Goal: Navigation & Orientation: Locate item on page

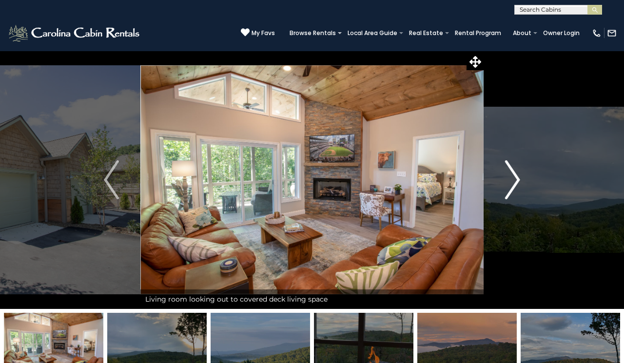
click at [511, 249] on button "Next" at bounding box center [513, 180] width 58 height 258
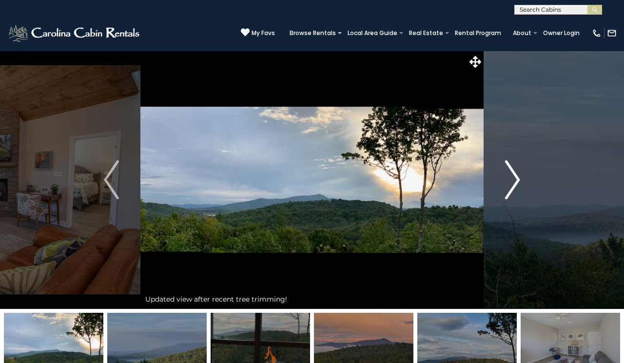
click at [509, 185] on img "Next" at bounding box center [512, 179] width 15 height 39
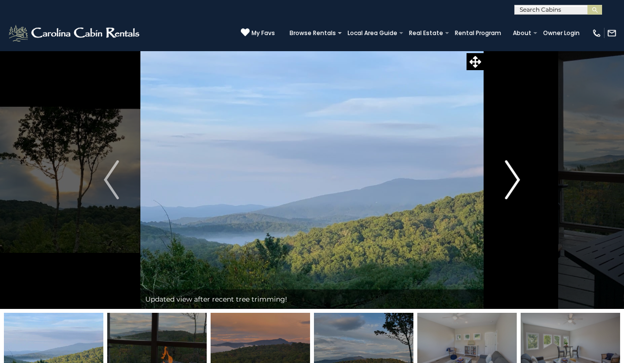
click at [512, 186] on img "Next" at bounding box center [512, 179] width 15 height 39
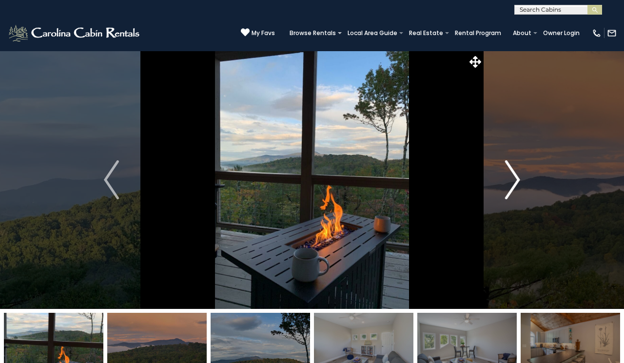
click at [512, 186] on img "Next" at bounding box center [512, 179] width 15 height 39
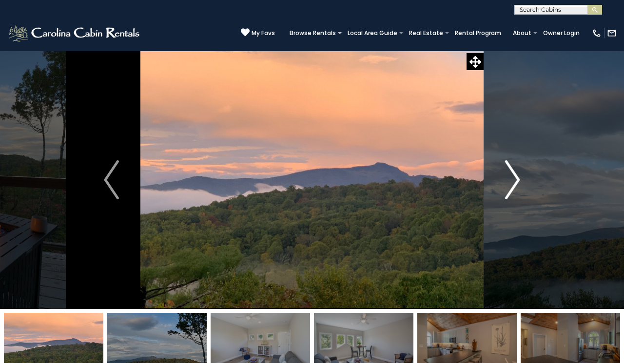
click at [512, 186] on img "Next" at bounding box center [512, 179] width 15 height 39
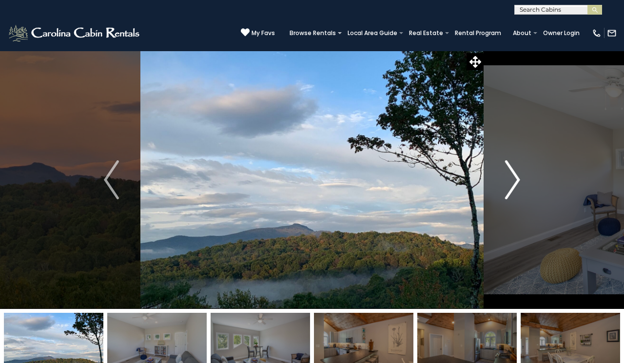
click at [512, 187] on img "Next" at bounding box center [512, 179] width 15 height 39
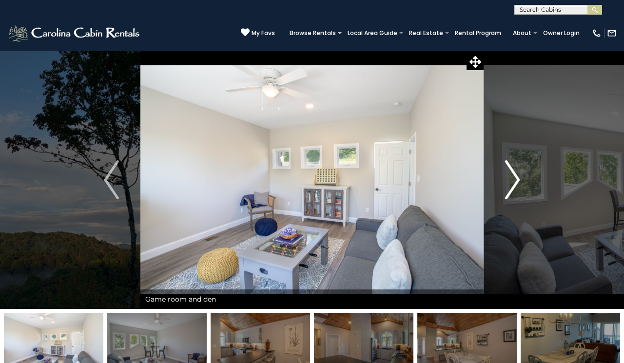
click at [514, 187] on img "Next" at bounding box center [512, 179] width 15 height 39
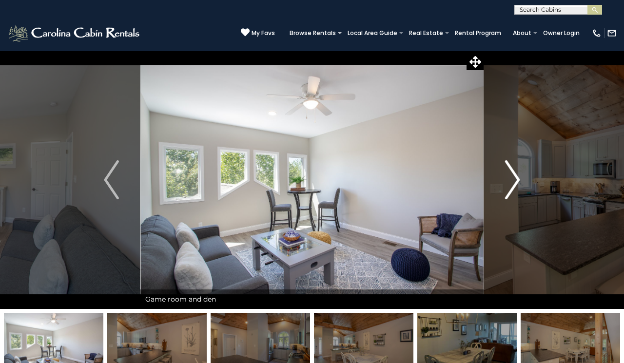
click at [514, 187] on img "Next" at bounding box center [512, 179] width 15 height 39
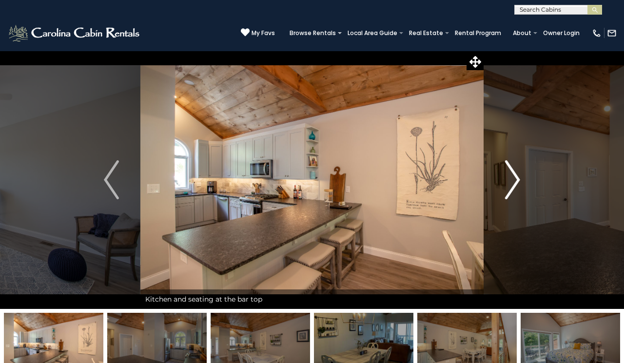
click at [514, 187] on img "Next" at bounding box center [512, 179] width 15 height 39
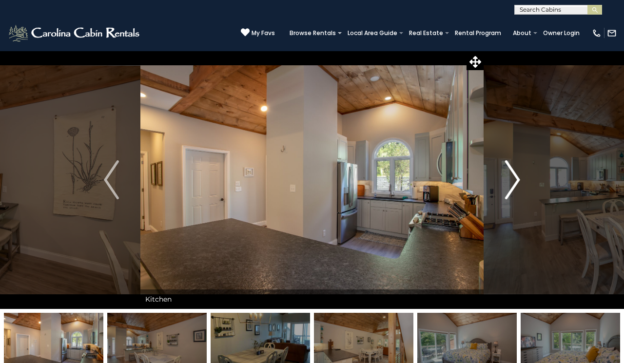
click at [514, 181] on img "Next" at bounding box center [512, 179] width 15 height 39
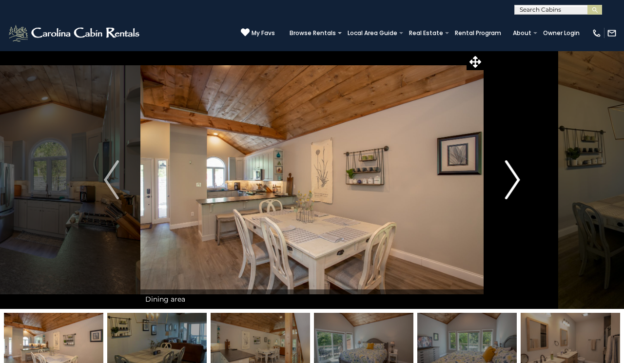
click at [514, 181] on img "Next" at bounding box center [512, 179] width 15 height 39
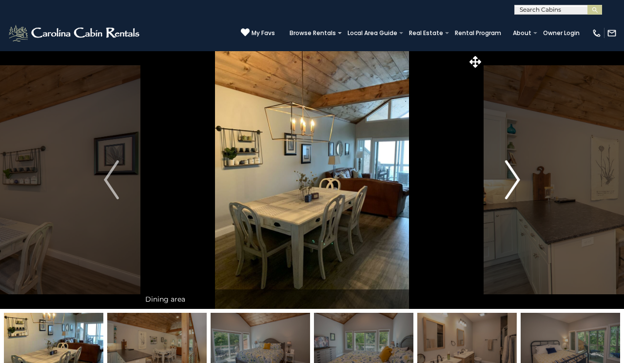
click at [514, 181] on img "Next" at bounding box center [512, 179] width 15 height 39
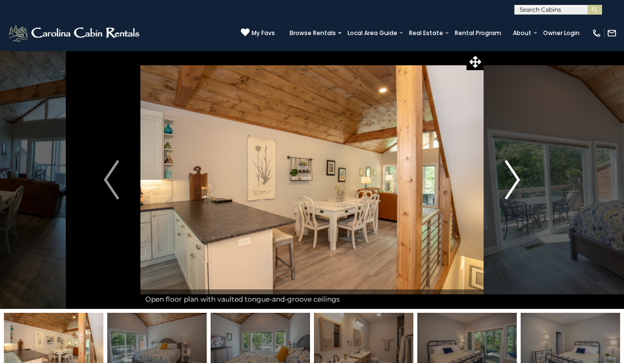
click at [514, 181] on img "Next" at bounding box center [512, 179] width 15 height 39
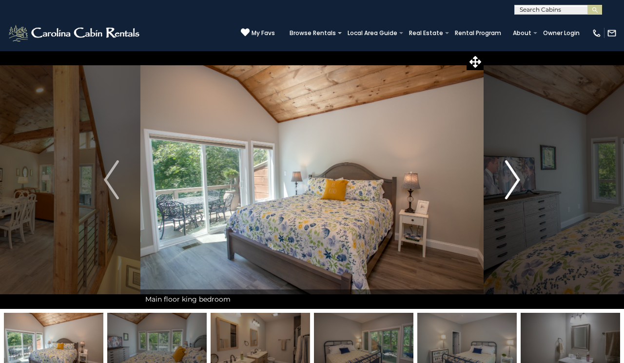
click at [514, 181] on img "Next" at bounding box center [512, 179] width 15 height 39
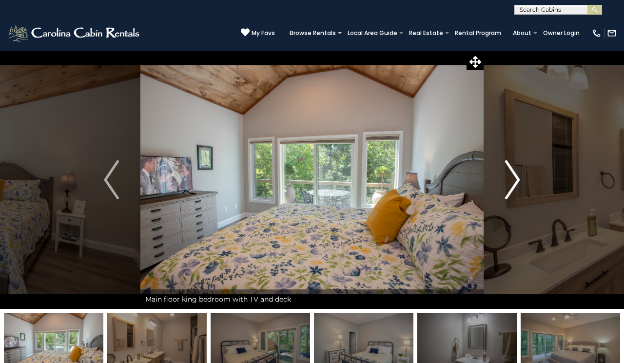
click at [514, 181] on img "Next" at bounding box center [512, 179] width 15 height 39
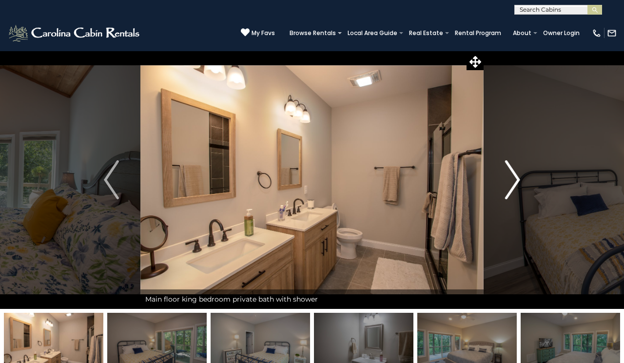
click at [514, 181] on img "Next" at bounding box center [512, 179] width 15 height 39
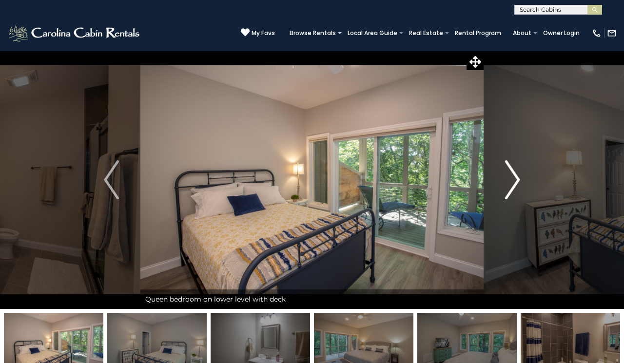
click at [514, 181] on img "Next" at bounding box center [512, 179] width 15 height 39
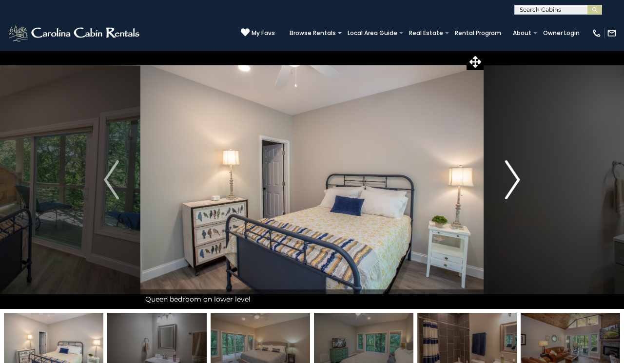
click at [514, 181] on img "Next" at bounding box center [512, 179] width 15 height 39
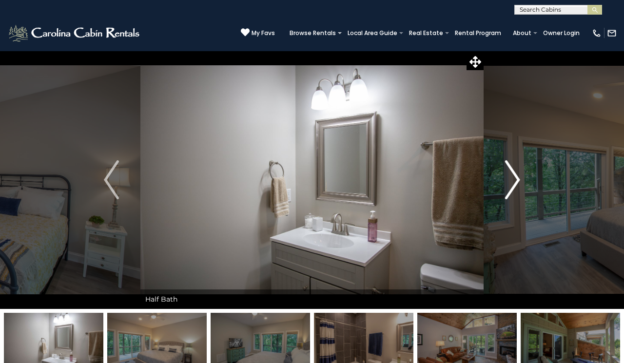
click at [514, 181] on img "Next" at bounding box center [512, 179] width 15 height 39
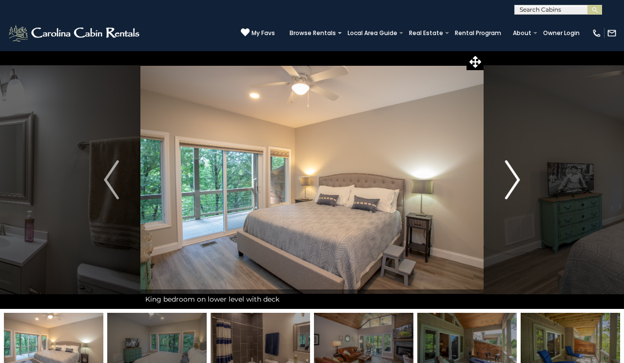
click at [514, 181] on img "Next" at bounding box center [512, 179] width 15 height 39
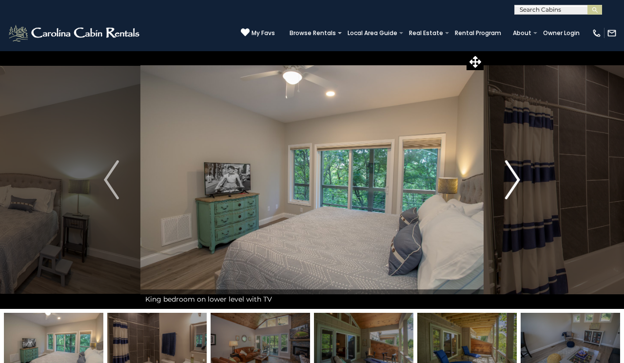
click at [514, 181] on img "Next" at bounding box center [512, 179] width 15 height 39
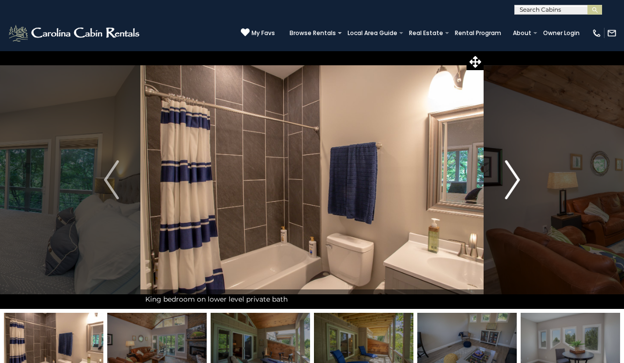
click at [514, 181] on img "Next" at bounding box center [512, 179] width 15 height 39
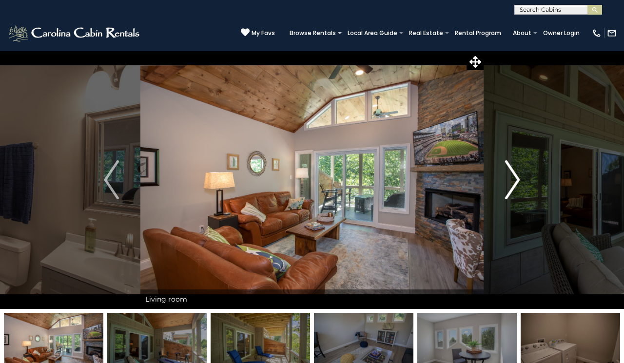
click at [514, 181] on img "Next" at bounding box center [512, 179] width 15 height 39
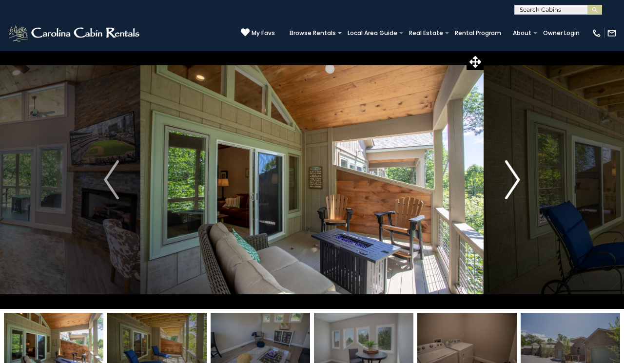
click at [514, 181] on img "Next" at bounding box center [512, 179] width 15 height 39
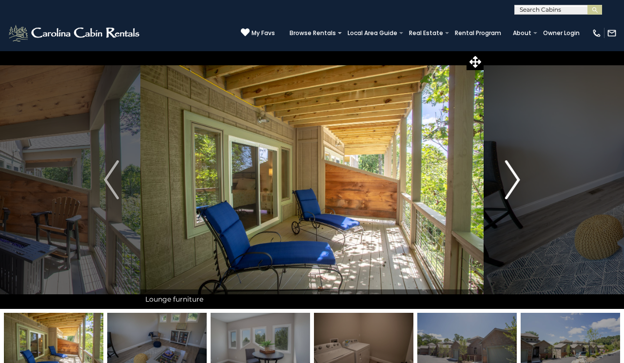
click at [514, 181] on img "Next" at bounding box center [512, 179] width 15 height 39
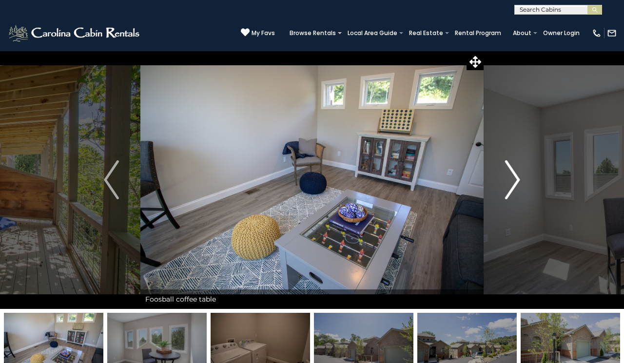
click at [514, 181] on img "Next" at bounding box center [512, 179] width 15 height 39
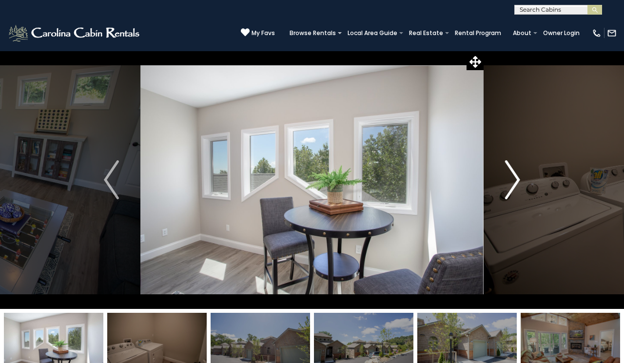
click at [514, 181] on img "Next" at bounding box center [512, 179] width 15 height 39
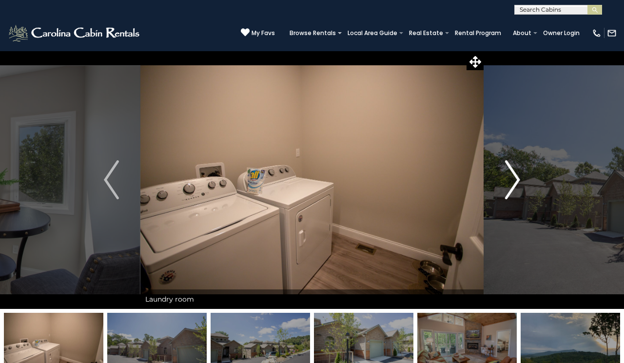
click at [514, 181] on img "Next" at bounding box center [512, 179] width 15 height 39
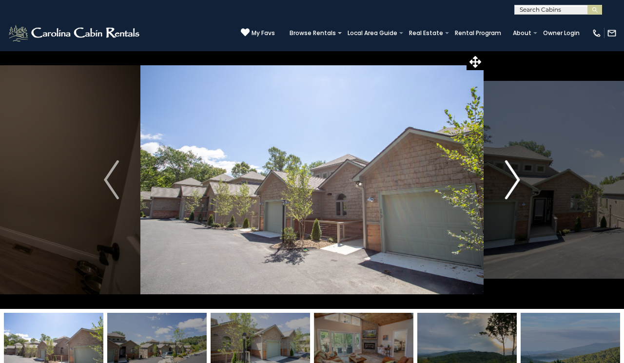
click at [514, 181] on img "Next" at bounding box center [512, 179] width 15 height 39
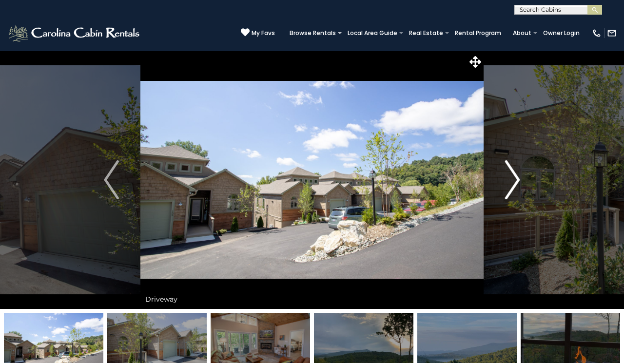
click at [514, 181] on img "Next" at bounding box center [512, 179] width 15 height 39
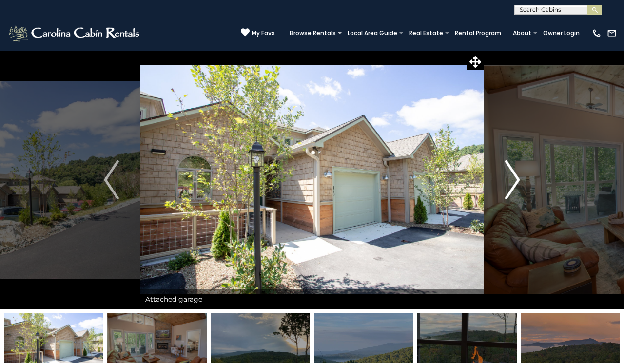
click at [514, 181] on img "Next" at bounding box center [512, 179] width 15 height 39
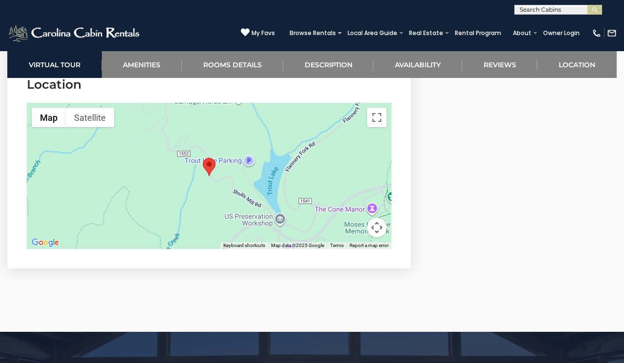
scroll to position [2406, 0]
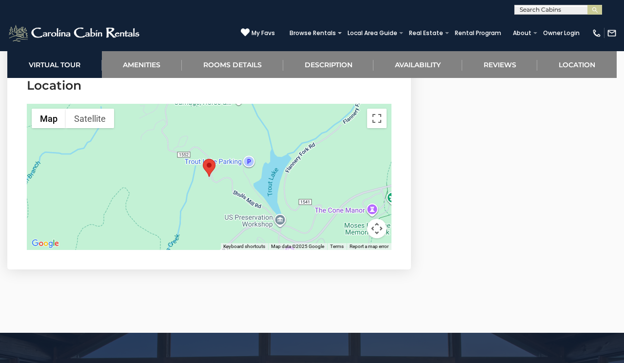
click at [203, 159] on area "Vistas at Trout Lake" at bounding box center [203, 159] width 0 height 0
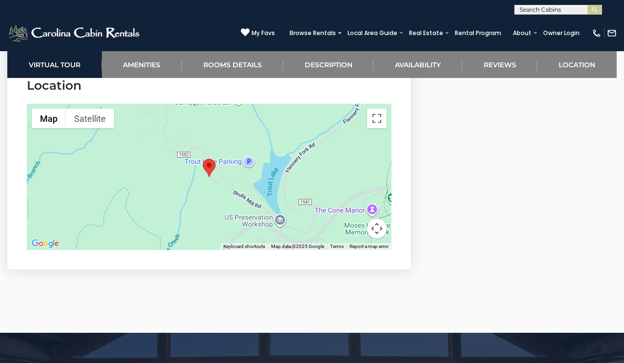
click at [203, 159] on area "Vistas at Trout Lake" at bounding box center [203, 159] width 0 height 0
click at [101, 123] on button "Satellite" at bounding box center [90, 119] width 48 height 20
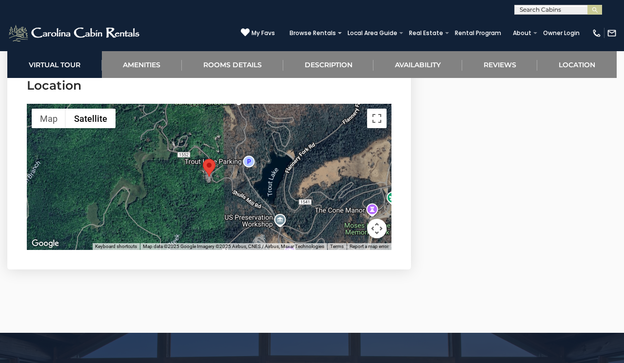
click at [203, 159] on area "Vistas at Trout Lake" at bounding box center [203, 159] width 0 height 0
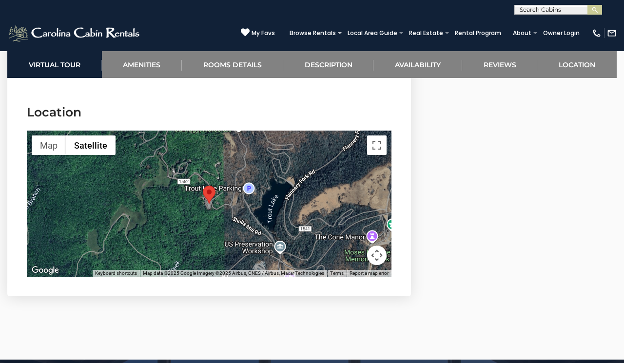
scroll to position [2380, 0]
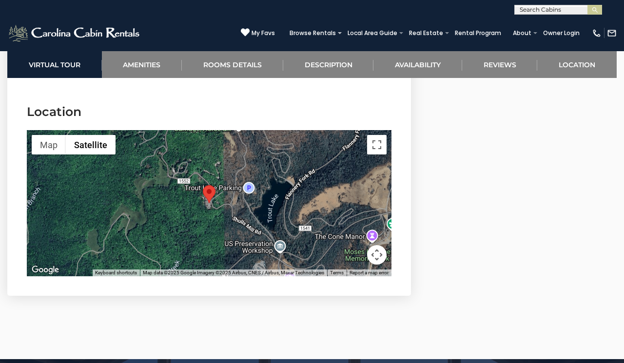
click at [382, 253] on button "Map camera controls" at bounding box center [377, 255] width 20 height 20
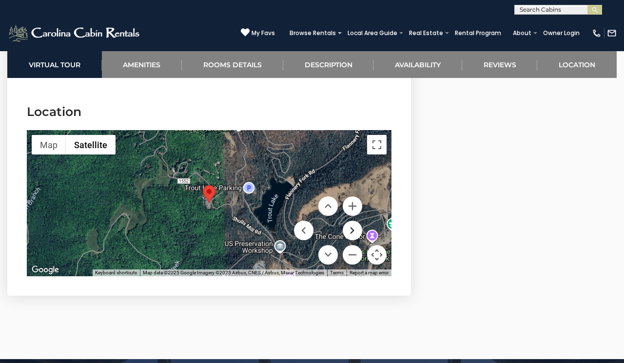
click at [357, 226] on button "Move right" at bounding box center [353, 231] width 20 height 20
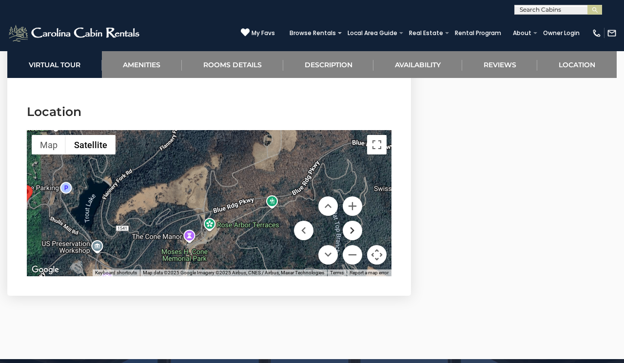
click at [357, 227] on button "Move right" at bounding box center [353, 231] width 20 height 20
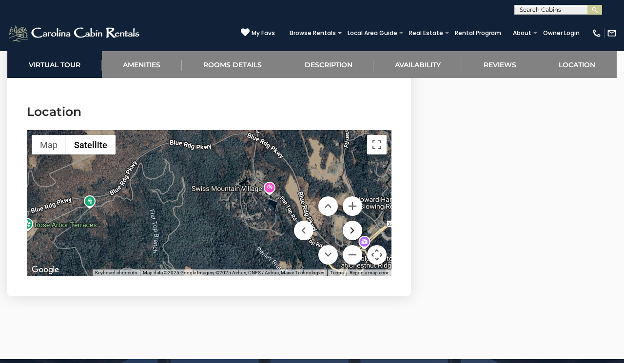
click at [357, 227] on button "Move right" at bounding box center [353, 231] width 20 height 20
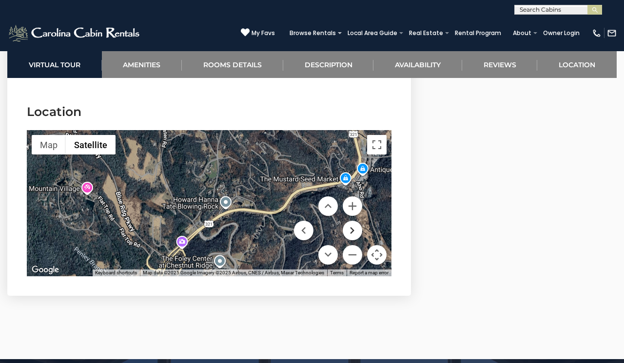
click at [357, 227] on button "Move right" at bounding box center [353, 231] width 20 height 20
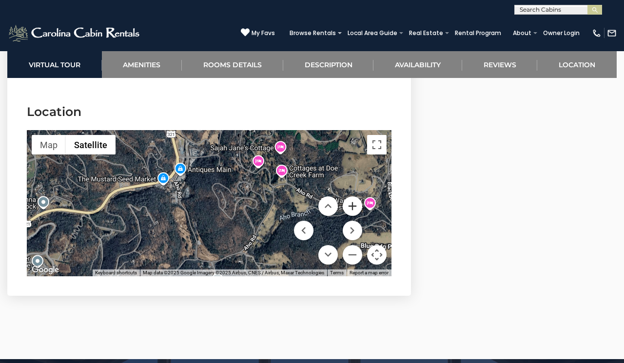
click at [355, 206] on button "Zoom in" at bounding box center [353, 207] width 20 height 20
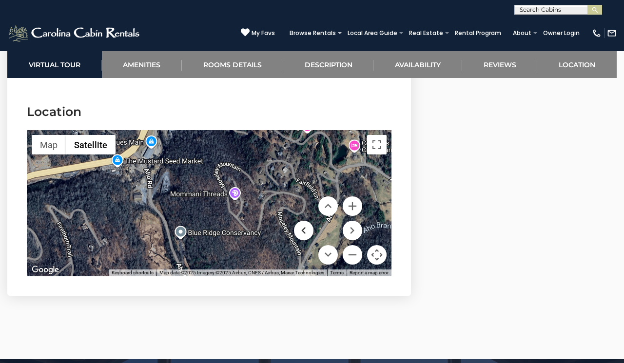
click at [306, 229] on button "Move left" at bounding box center [304, 231] width 20 height 20
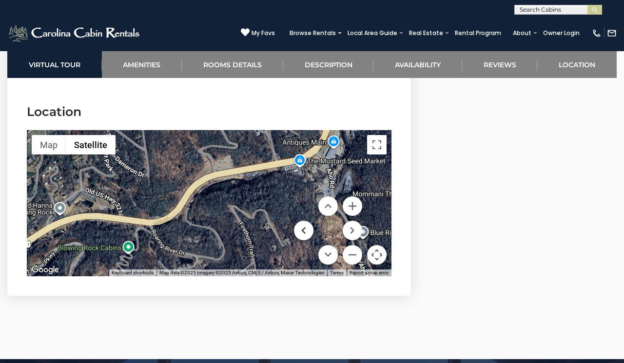
click at [306, 230] on button "Move left" at bounding box center [304, 231] width 20 height 20
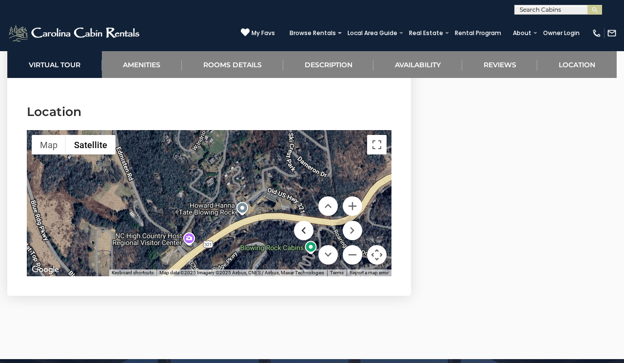
click at [306, 230] on button "Move left" at bounding box center [304, 231] width 20 height 20
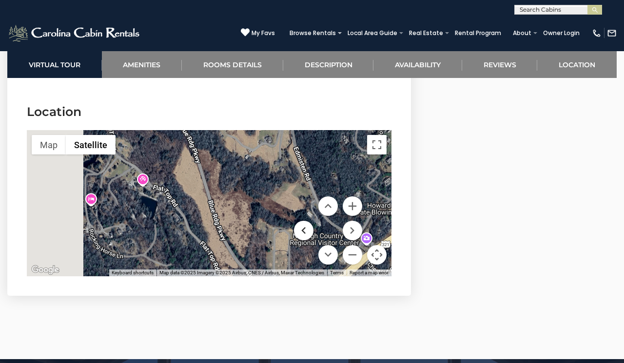
click at [306, 231] on button "Move left" at bounding box center [304, 231] width 20 height 20
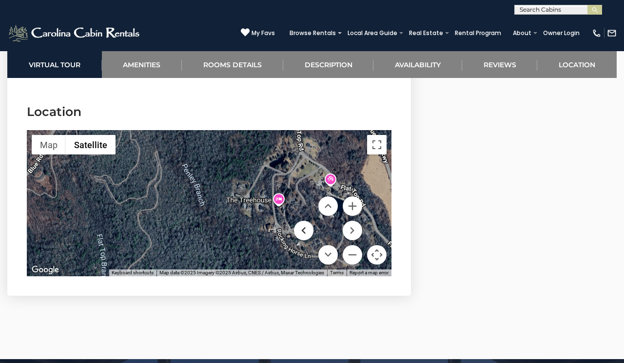
click at [306, 231] on button "Move left" at bounding box center [304, 231] width 20 height 20
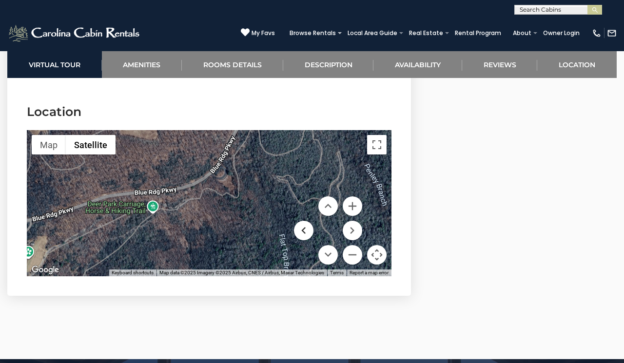
click at [306, 232] on button "Move left" at bounding box center [304, 231] width 20 height 20
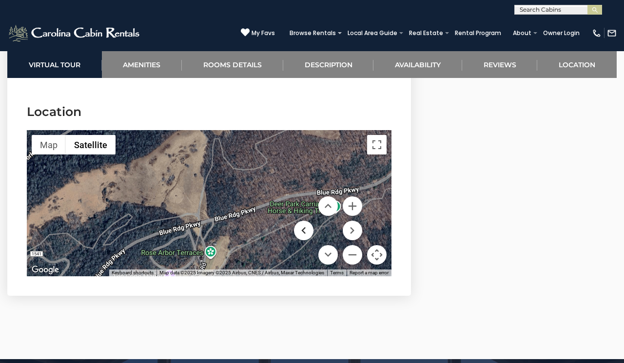
click at [306, 233] on button "Move left" at bounding box center [304, 231] width 20 height 20
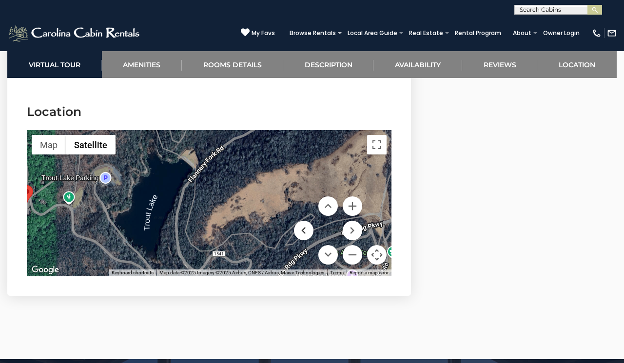
click at [306, 234] on button "Move left" at bounding box center [304, 231] width 20 height 20
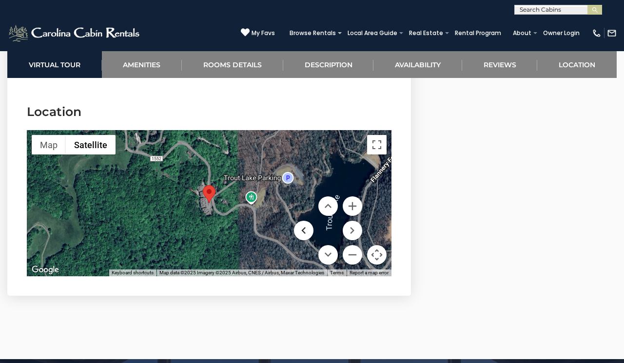
click at [306, 234] on button "Move left" at bounding box center [304, 231] width 20 height 20
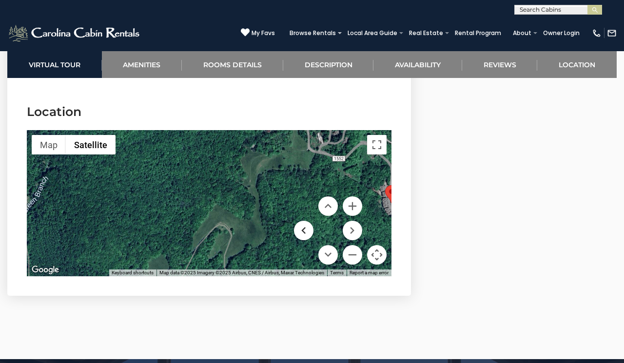
click at [306, 235] on button "Move left" at bounding box center [304, 231] width 20 height 20
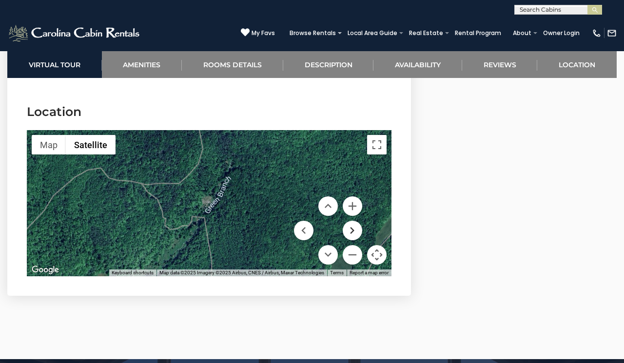
click at [348, 229] on button "Move right" at bounding box center [353, 231] width 20 height 20
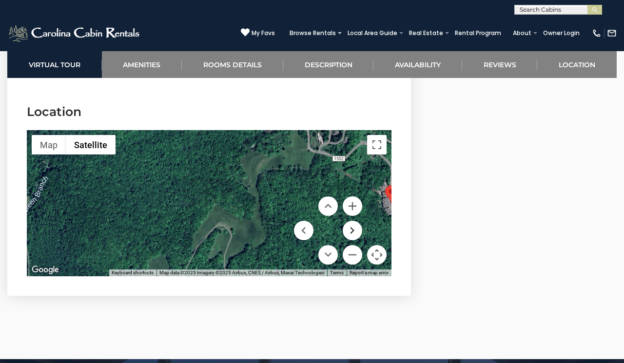
click at [348, 230] on button "Move right" at bounding box center [353, 231] width 20 height 20
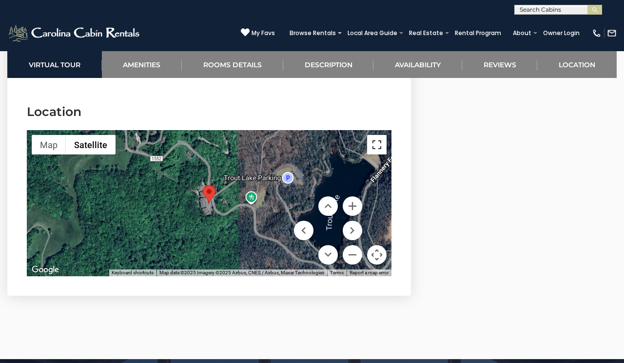
click at [380, 143] on button "Toggle fullscreen view" at bounding box center [377, 145] width 20 height 20
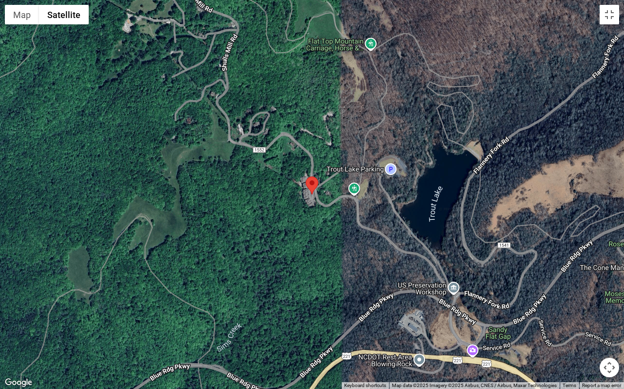
click at [610, 363] on button "Map camera controls" at bounding box center [610, 368] width 20 height 20
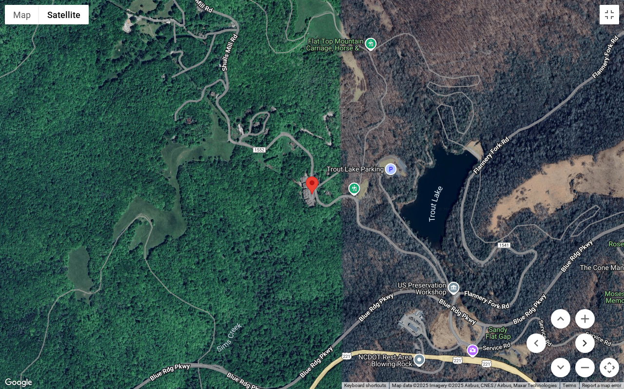
click at [589, 343] on button "Move right" at bounding box center [586, 344] width 20 height 20
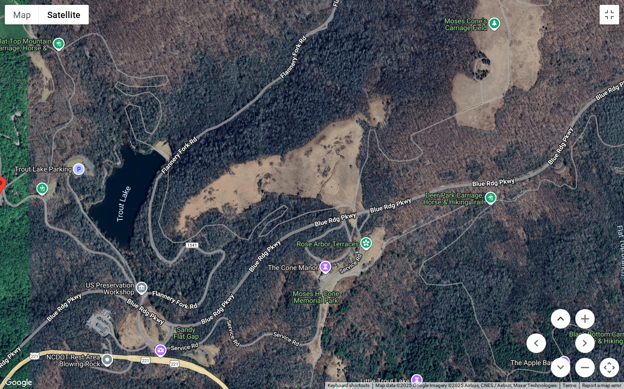
click at [564, 316] on button "Move up" at bounding box center [561, 319] width 20 height 20
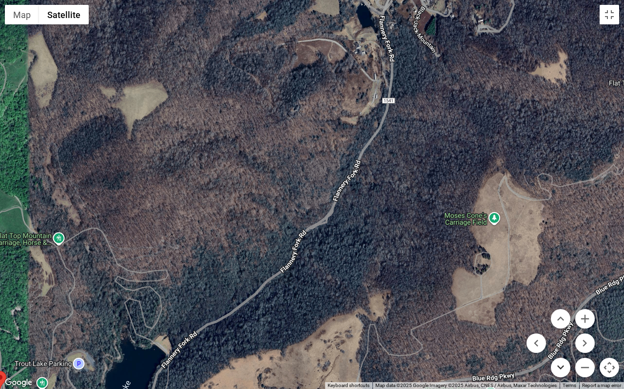
click at [564, 363] on button "Move down" at bounding box center [561, 368] width 20 height 20
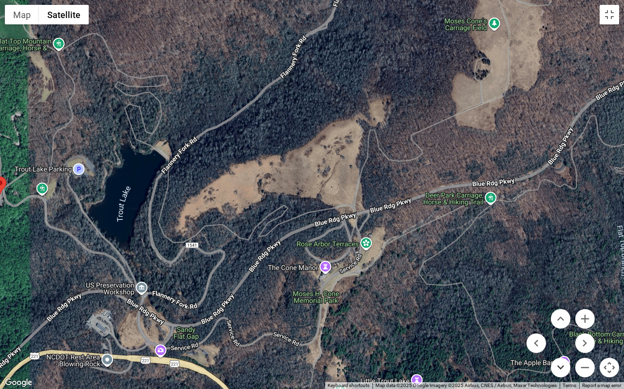
click at [564, 363] on button "Move down" at bounding box center [561, 368] width 20 height 20
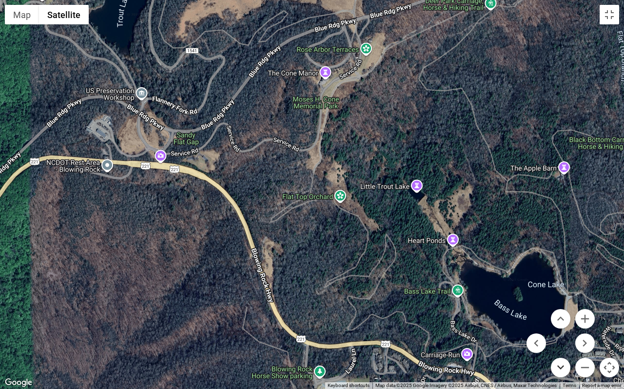
click at [564, 363] on button "Move down" at bounding box center [561, 368] width 20 height 20
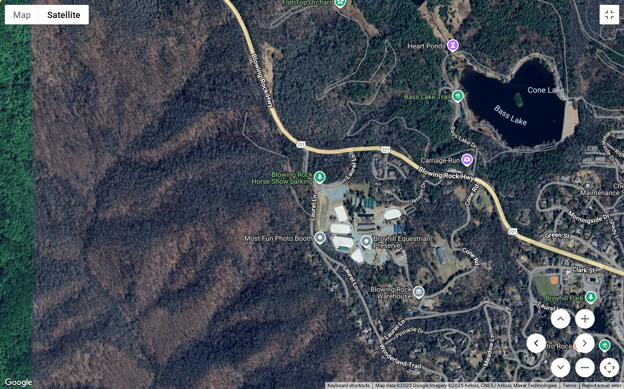
click at [536, 346] on button "Move left" at bounding box center [537, 344] width 20 height 20
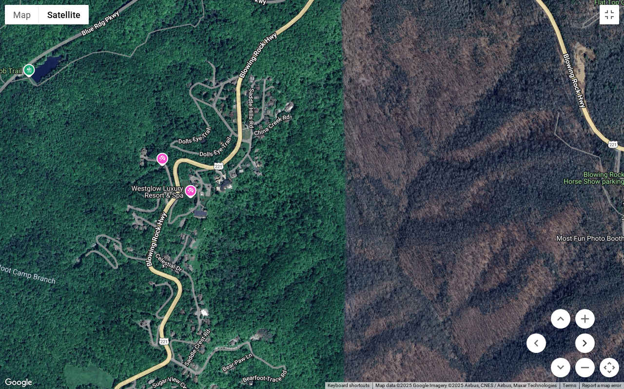
click at [587, 342] on button "Move right" at bounding box center [586, 344] width 20 height 20
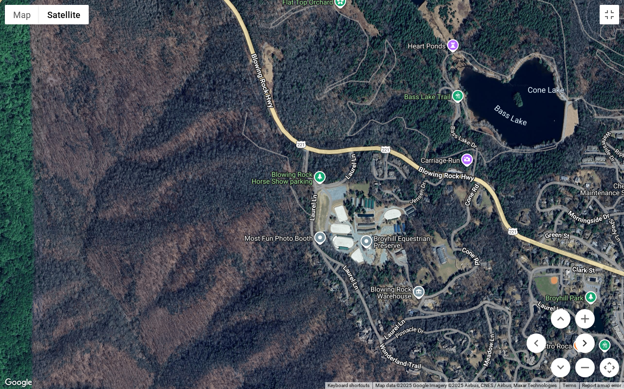
click at [587, 342] on button "Move right" at bounding box center [586, 344] width 20 height 20
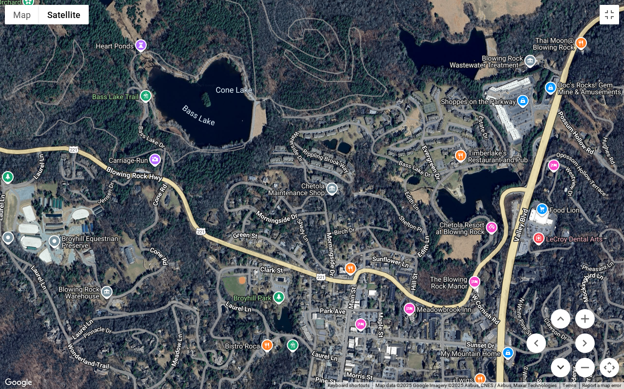
click at [558, 363] on button "Move down" at bounding box center [561, 368] width 20 height 20
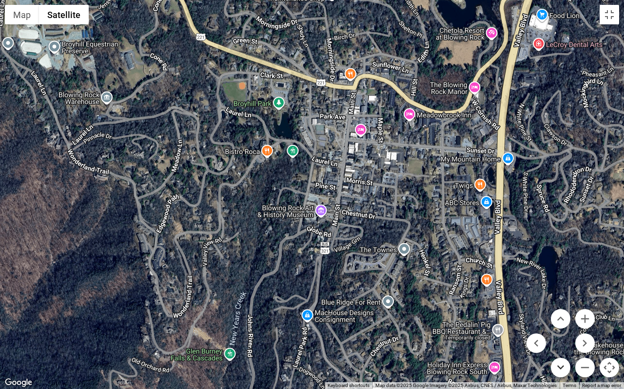
click at [558, 363] on button "Move down" at bounding box center [561, 368] width 20 height 20
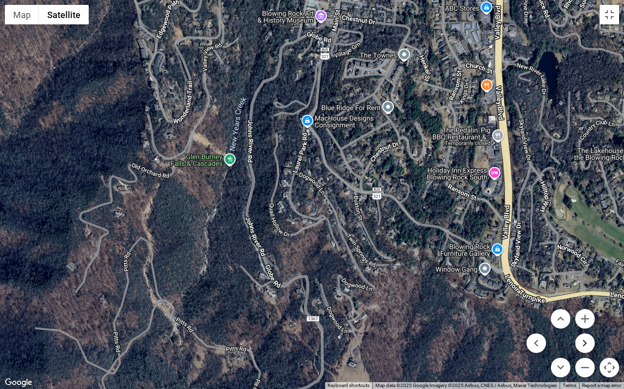
click at [587, 346] on button "Move right" at bounding box center [586, 344] width 20 height 20
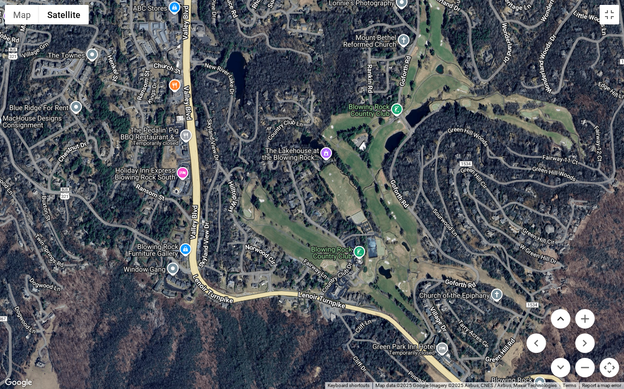
click at [561, 317] on button "Move up" at bounding box center [561, 319] width 20 height 20
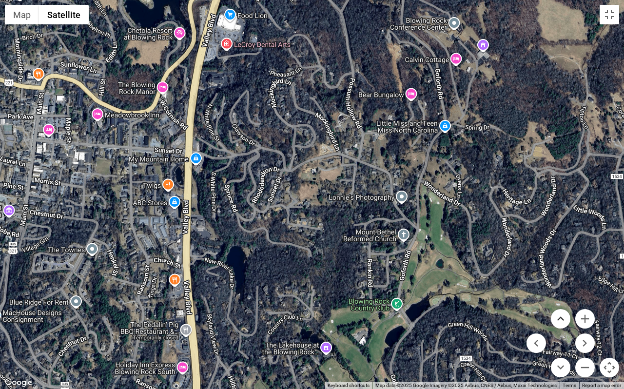
click at [561, 317] on button "Move up" at bounding box center [561, 319] width 20 height 20
